Goal: Task Accomplishment & Management: Manage account settings

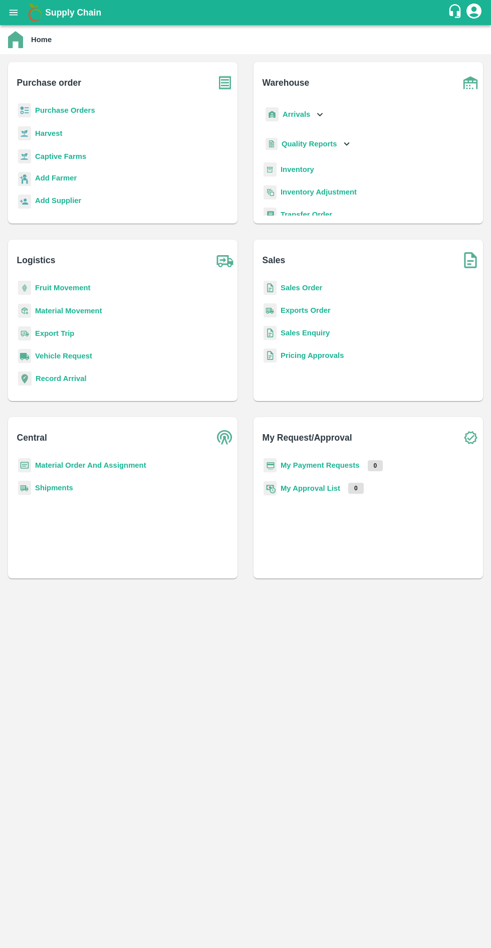
click at [81, 110] on b "Purchase Orders" at bounding box center [65, 110] width 60 height 8
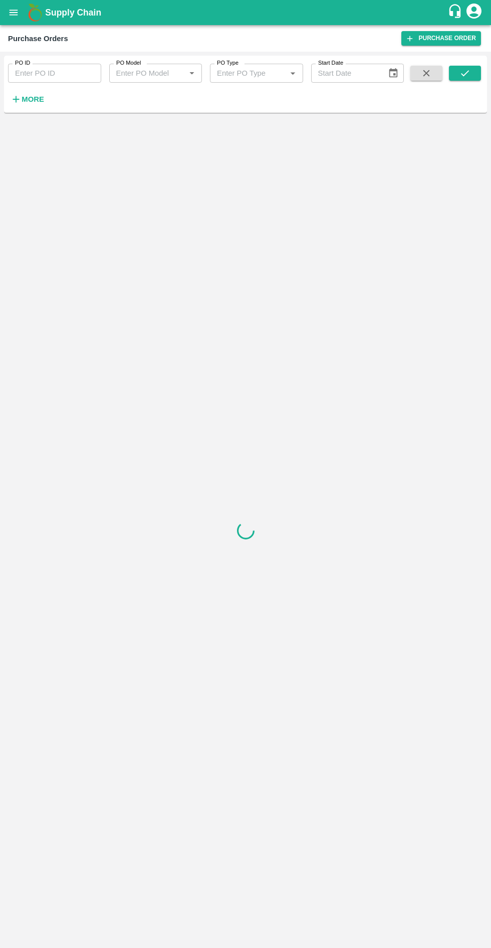
click at [62, 73] on input "PO ID" at bounding box center [54, 73] width 93 height 19
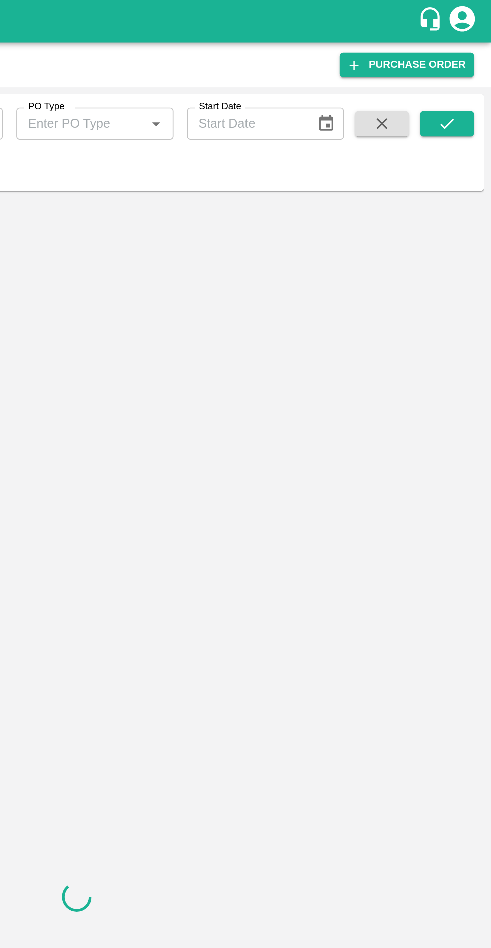
type input "176620"
click at [465, 73] on icon "submit" at bounding box center [465, 73] width 11 height 11
click at [465, 79] on button "submit" at bounding box center [465, 73] width 32 height 15
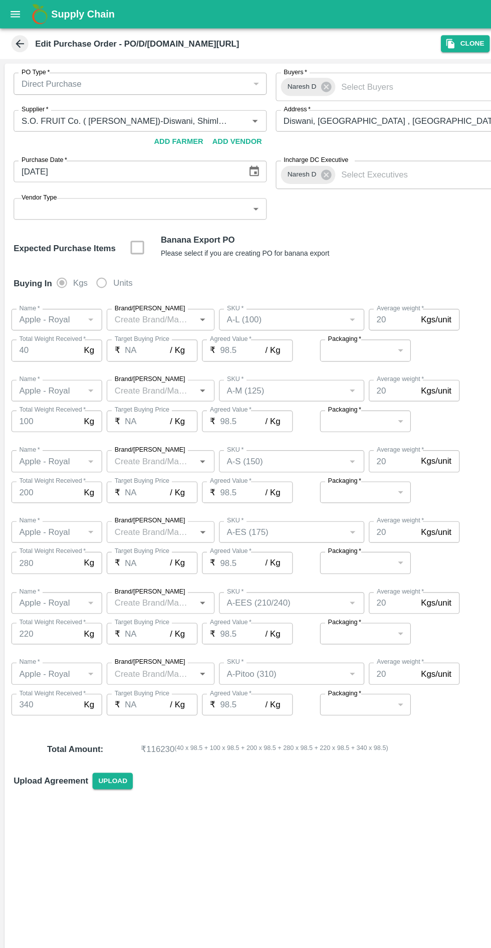
type input "S.O. FRUIT Co. ( [PERSON_NAME])-Diswani, Shimla-7807720600(Farmer, Supplier, Se…"
type input "Apple - Royal"
type input "A-L (100)"
type input "NA"
type input "Apple - Royal"
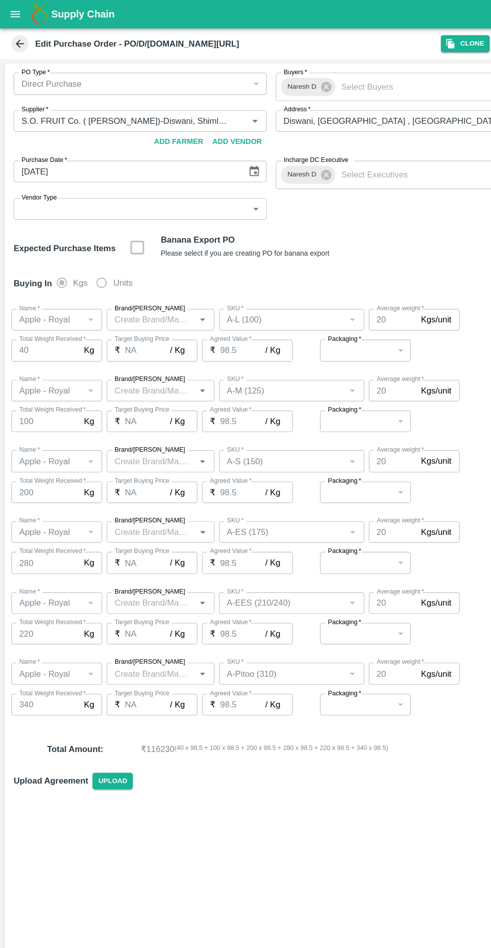
type input "A-M (125)"
type input "NA"
type input "Apple - Royal"
type input "A-S (150)"
type input "NA"
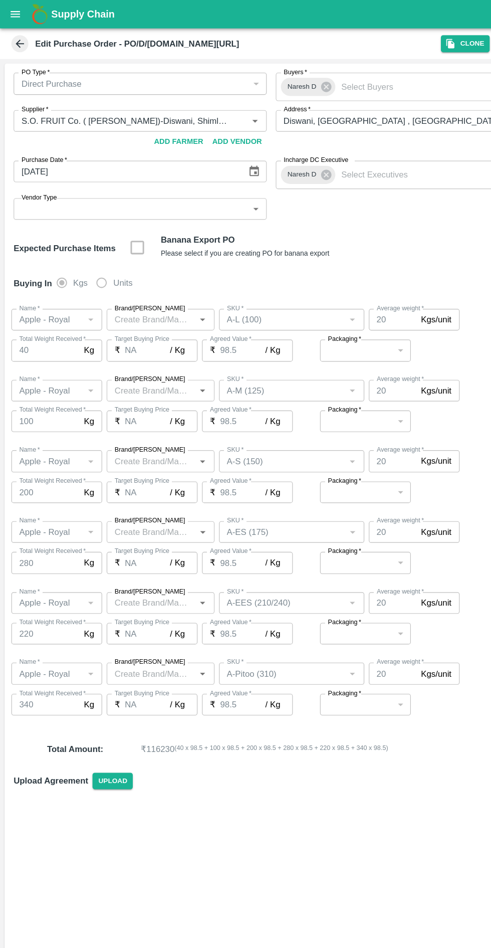
type input "Apple - Royal"
type input "A-ES (175)"
type input "NA"
type input "Apple - Royal"
type input "A-EES (210/240)"
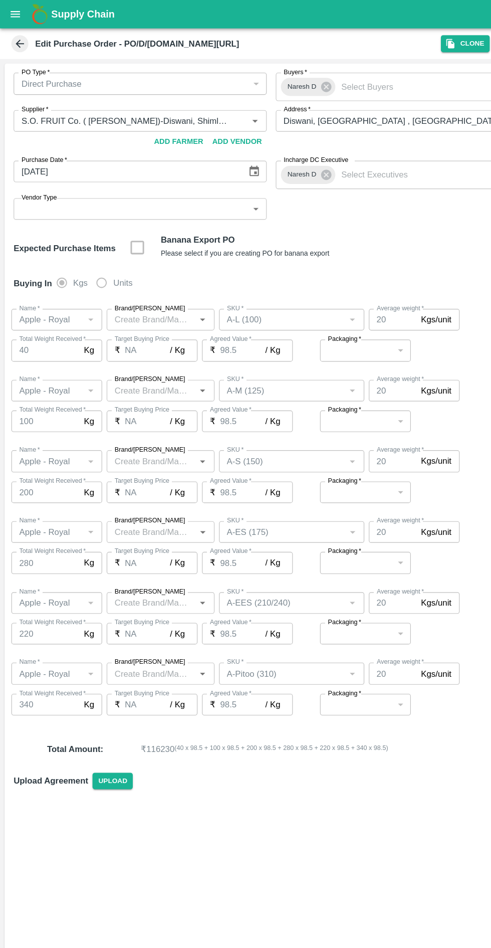
type input "NA"
type input "Apple - Royal"
type input "A-Pitoo (310)"
type input "NA"
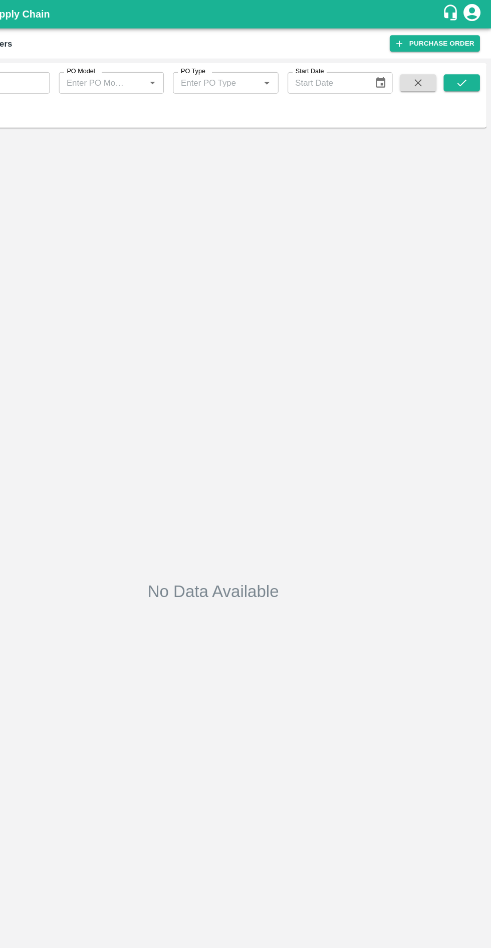
type input "176620"
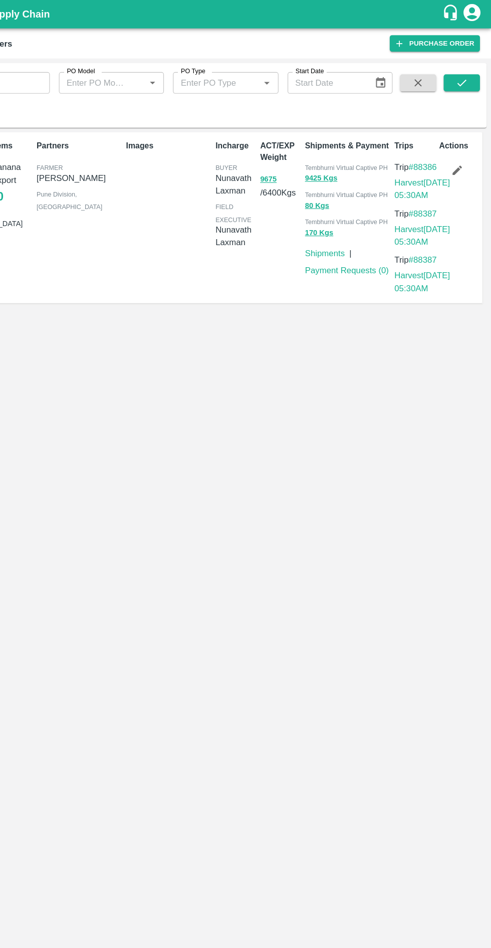
click at [465, 73] on icon "submit" at bounding box center [465, 73] width 11 height 11
click at [473, 151] on button "button" at bounding box center [461, 150] width 32 height 17
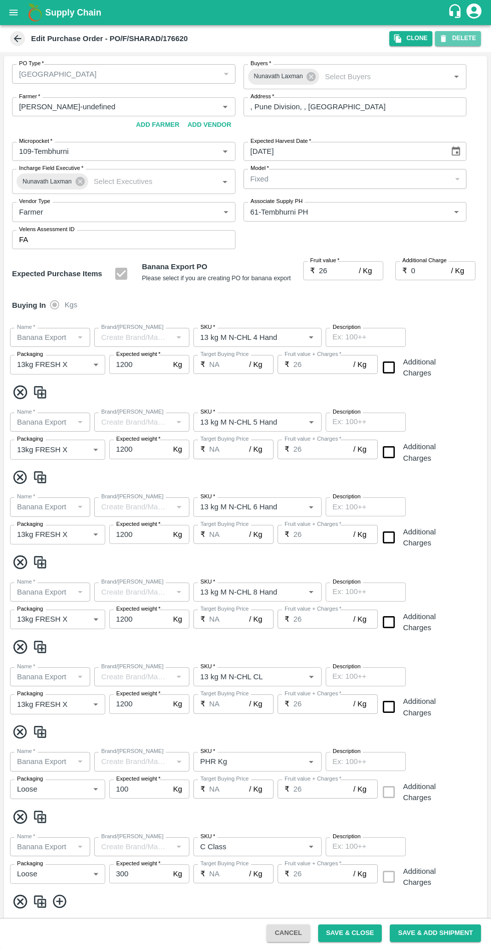
click at [476, 37] on button "DELETE" at bounding box center [458, 38] width 46 height 15
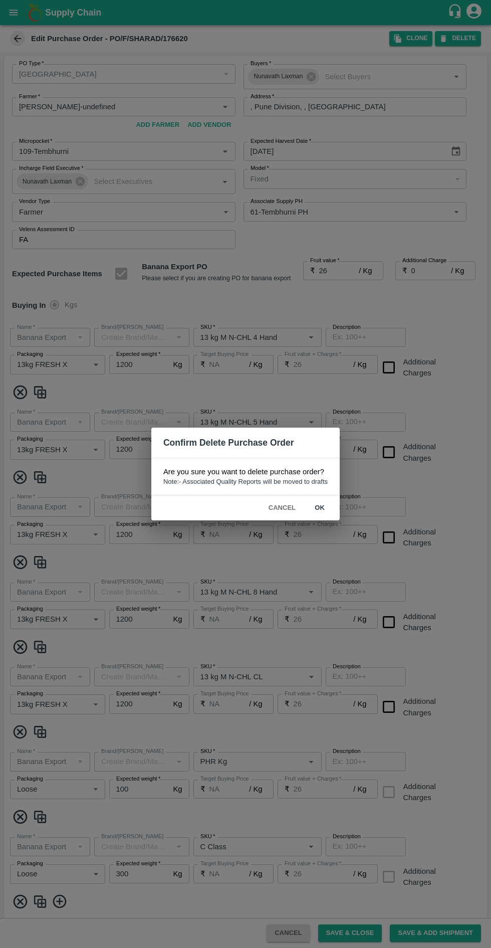
click at [332, 509] on button "ok" at bounding box center [320, 508] width 32 height 18
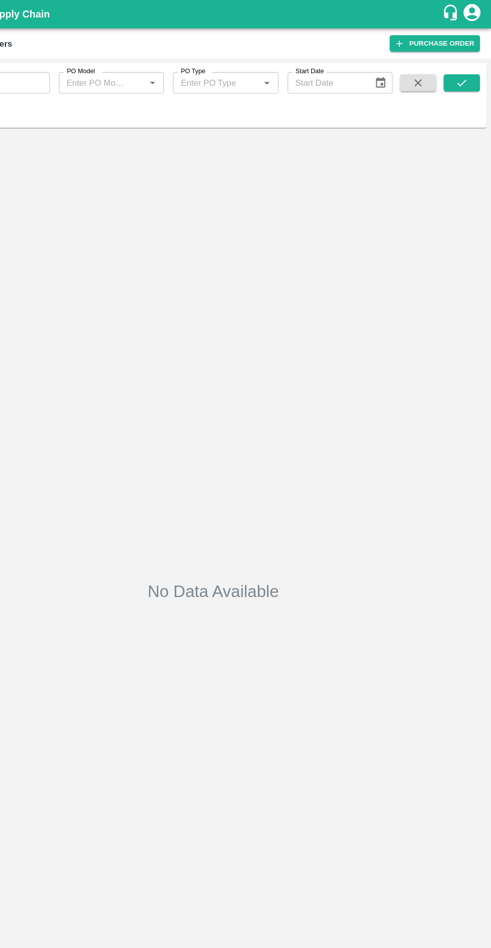
click at [178, 293] on div "No Data Available" at bounding box center [245, 522] width 475 height 803
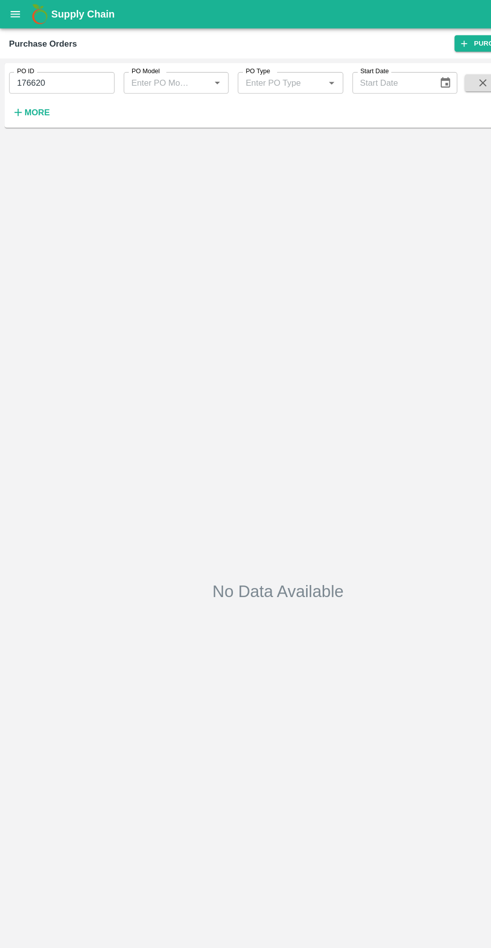
click at [70, 74] on input "176620" at bounding box center [54, 73] width 93 height 19
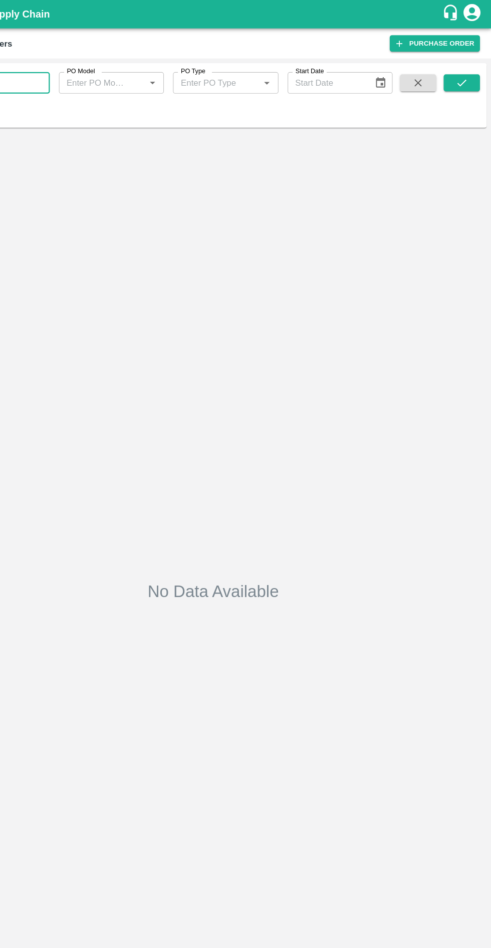
type input "176621"
click at [468, 76] on icon "submit" at bounding box center [465, 73] width 11 height 11
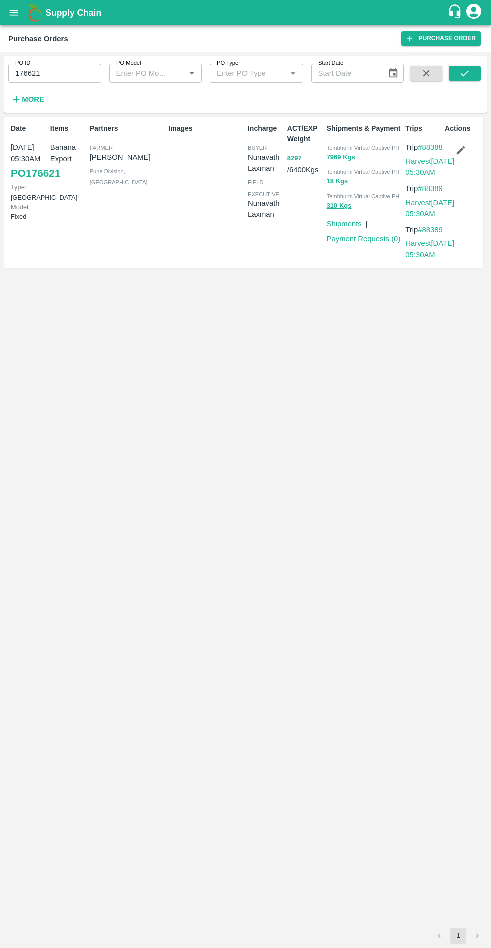
click at [461, 150] on icon "button" at bounding box center [461, 150] width 9 height 9
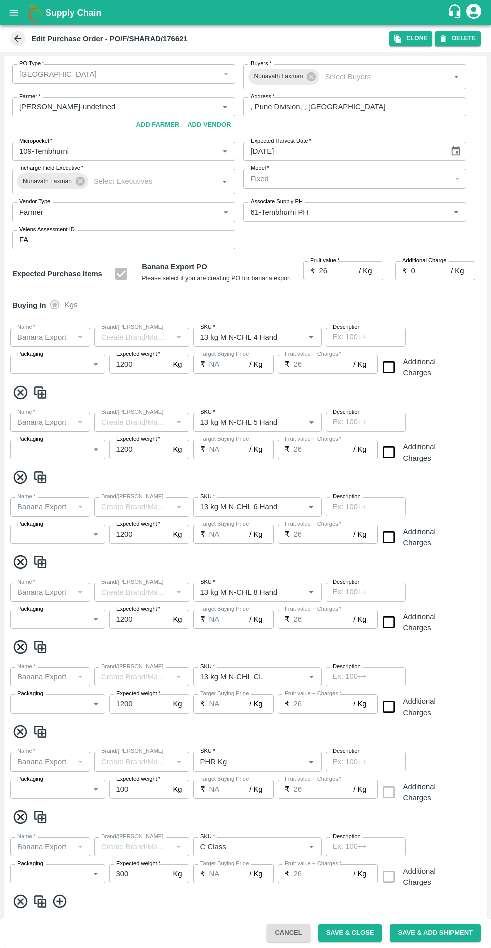
type input "[PERSON_NAME]-undefined"
type input "109-Tembhurni"
type input "61-Tembhurni PH"
type input "Banana Export"
type input "13 kg M N-CHL 4 Hand"
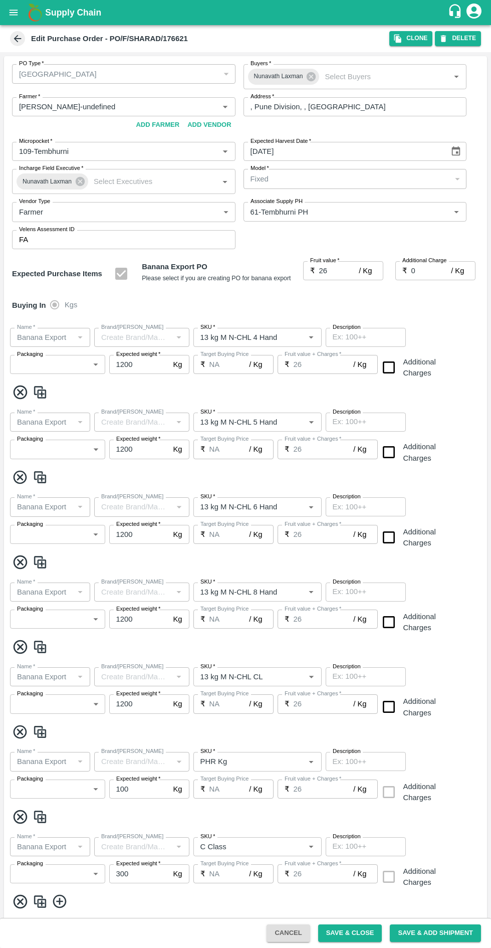
type input "NA"
type input "Banana Export"
type input "13 kg M N-CHL 5 Hand"
type input "NA"
type input "Banana Export"
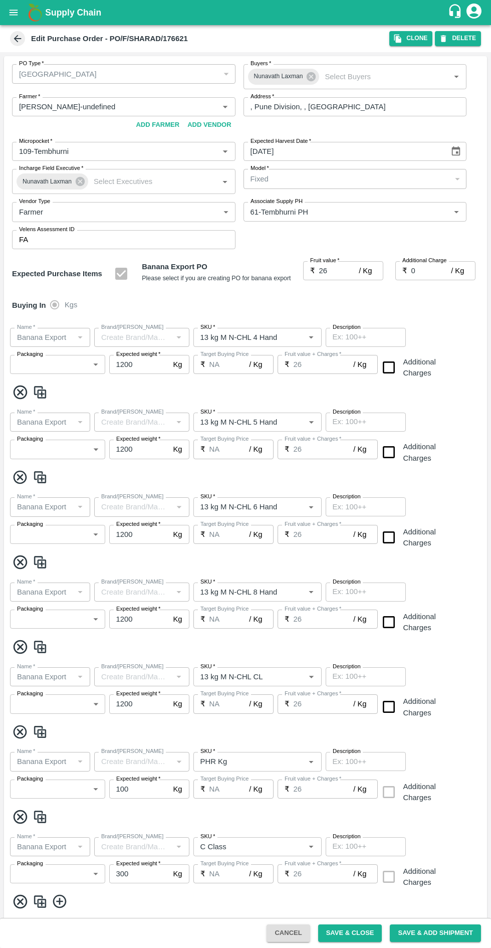
type input "13 kg M N-CHL 6 Hand"
type input "NA"
type input "Banana Export"
type input "13 kg M N-CHL 8 Hand"
type input "NA"
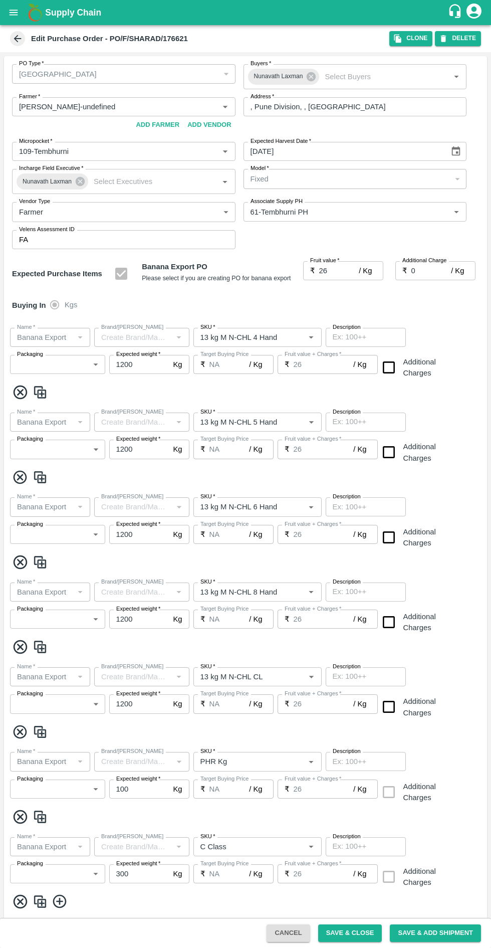
type input "Banana Export"
type input "13 kg M N-CHL CL"
type input "NA"
type input "Banana Export"
type input "PHR Kg"
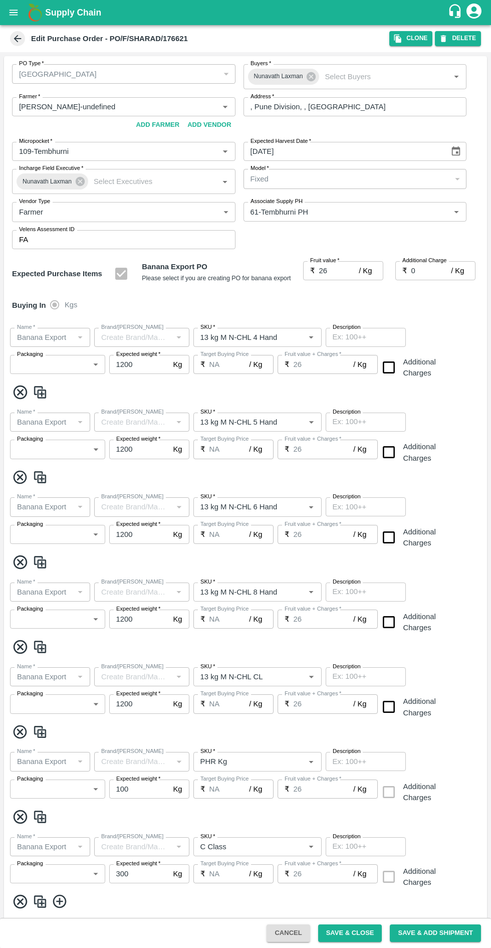
type input "NA"
type input "Banana Export"
type input "C Class"
type input "NA"
click at [467, 36] on button "DELETE" at bounding box center [458, 38] width 46 height 15
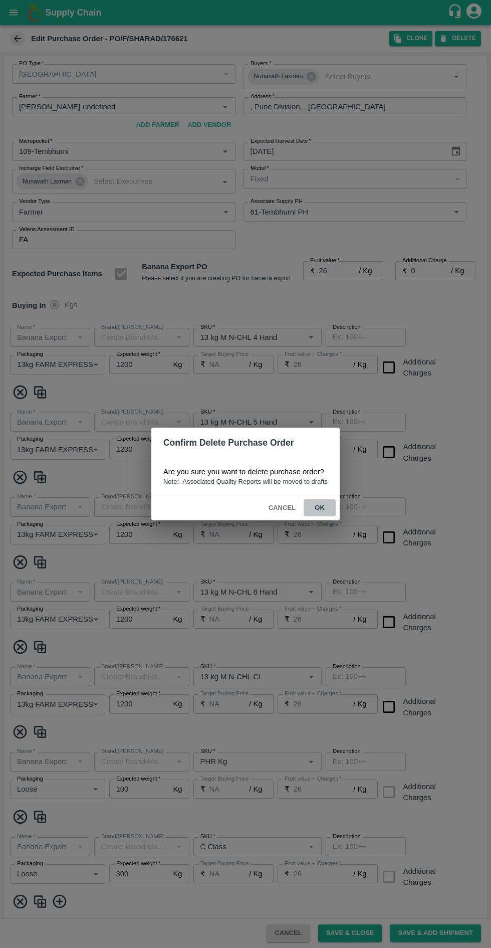
click at [320, 507] on button "ok" at bounding box center [320, 508] width 32 height 18
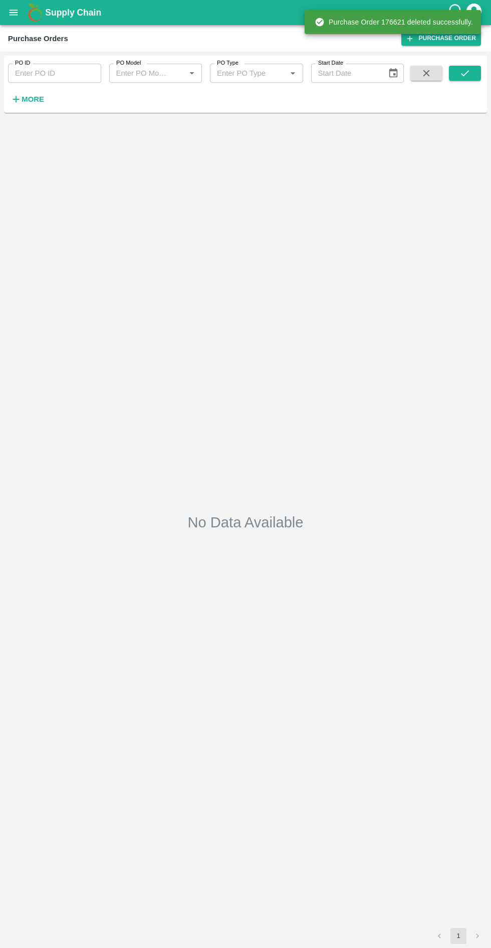
type input "176621"
